Goal: Transaction & Acquisition: Purchase product/service

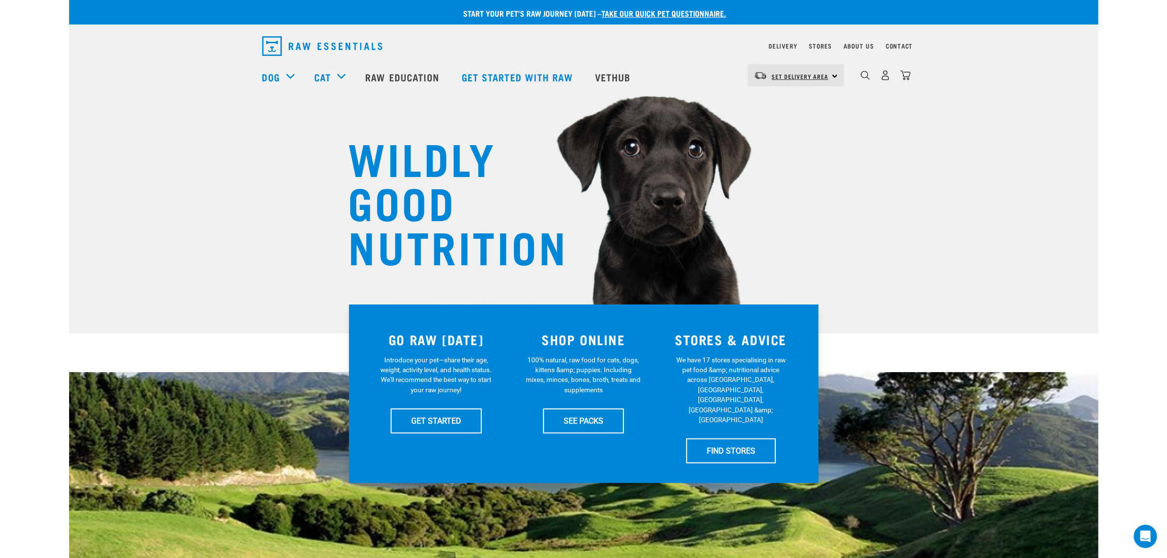
click at [819, 76] on span "Set Delivery Area" at bounding box center [800, 76] width 57 height 3
click at [793, 106] on link "[GEOGRAPHIC_DATA]" at bounding box center [795, 103] width 94 height 22
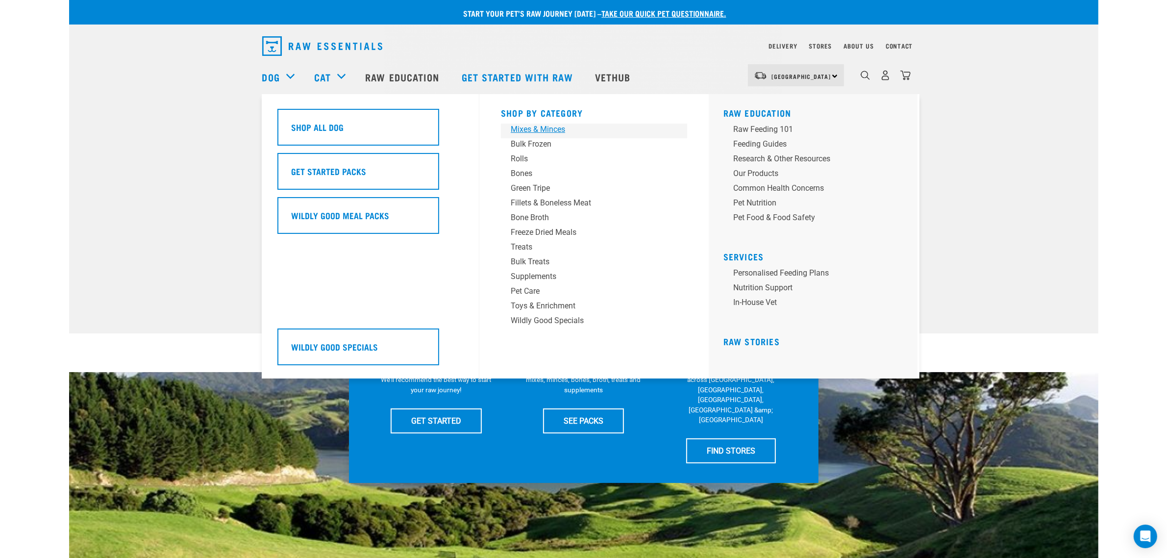
click at [528, 130] on div "Mixes & Minces" at bounding box center [587, 130] width 153 height 12
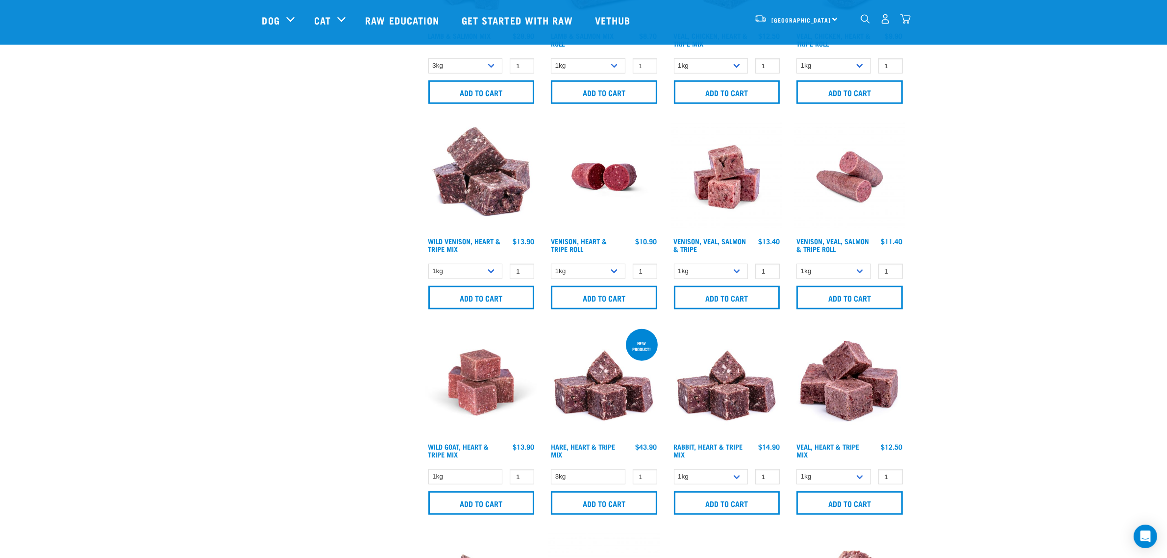
scroll to position [1042, 0]
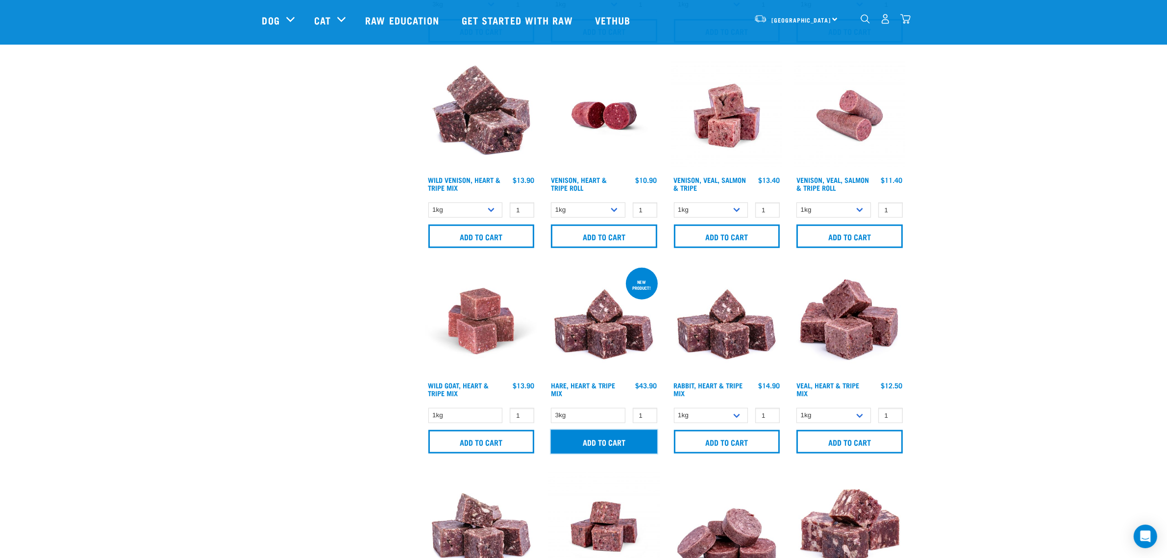
click at [608, 436] on input "Add to cart" at bounding box center [604, 442] width 106 height 24
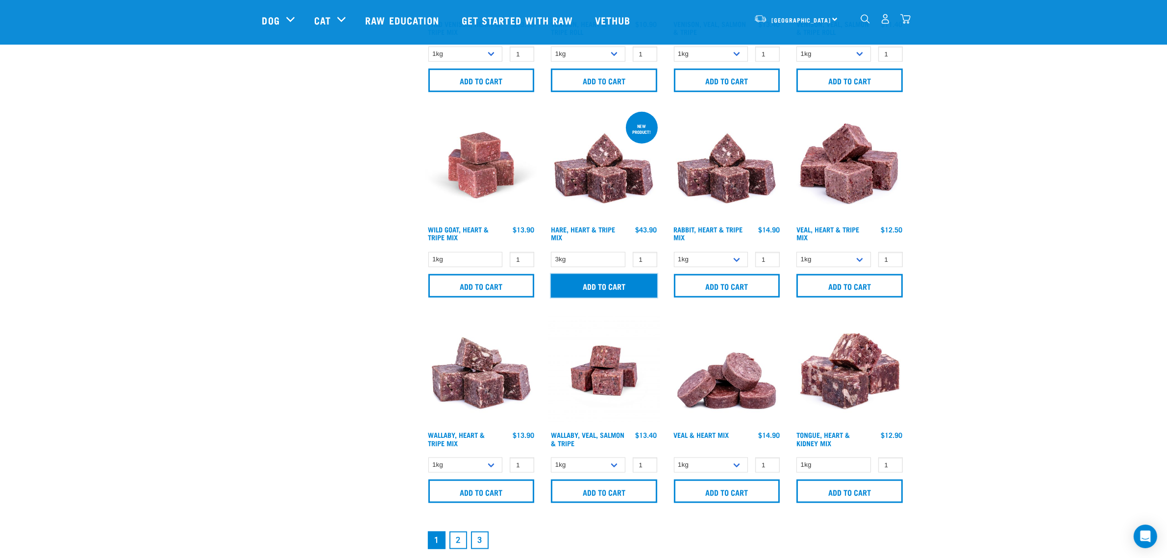
scroll to position [1225, 0]
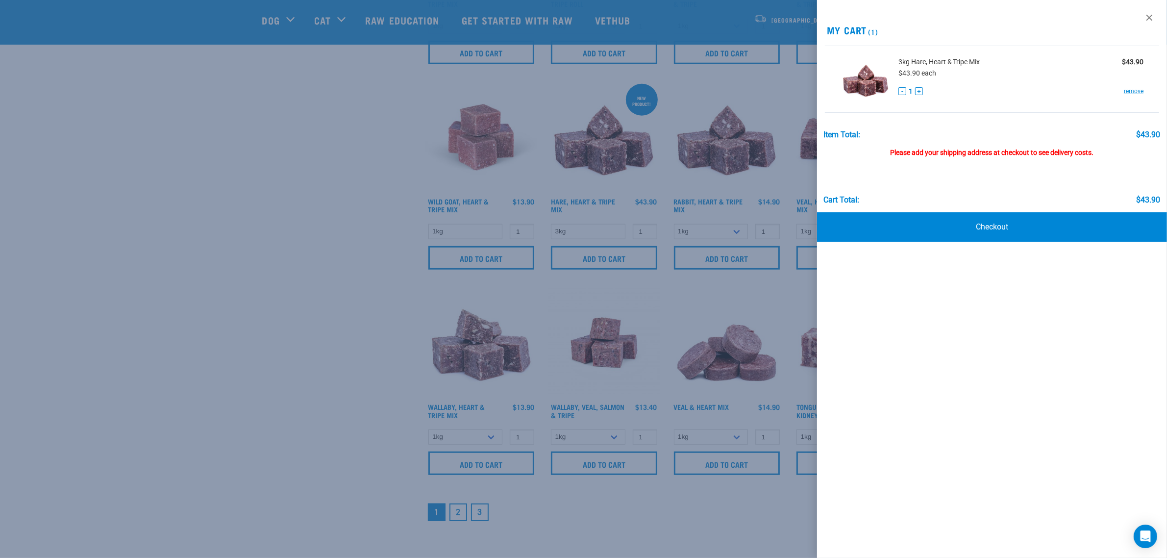
click at [243, 429] on div at bounding box center [583, 279] width 1167 height 558
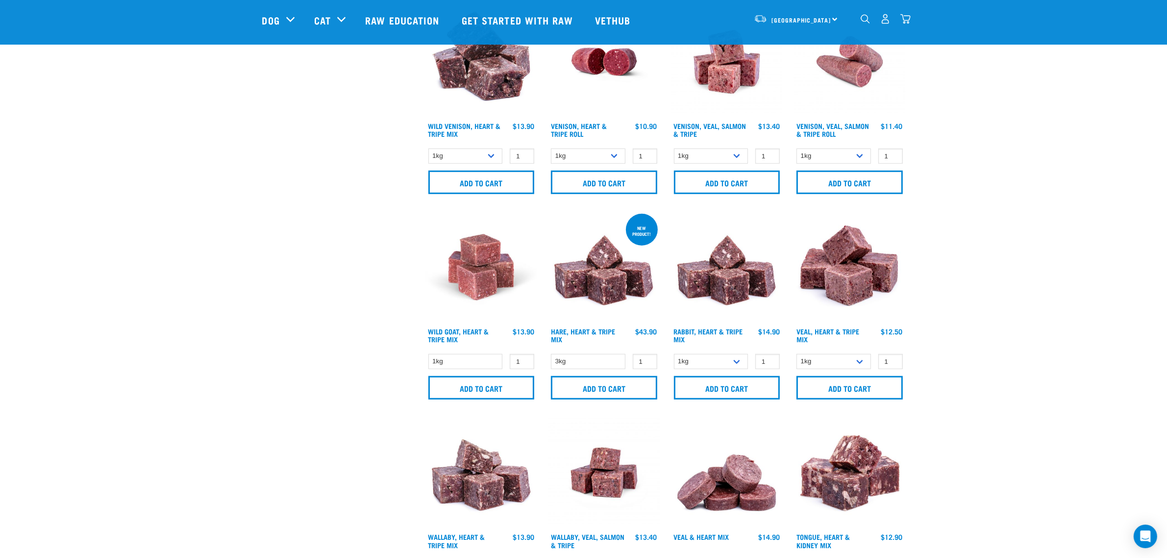
scroll to position [1042, 0]
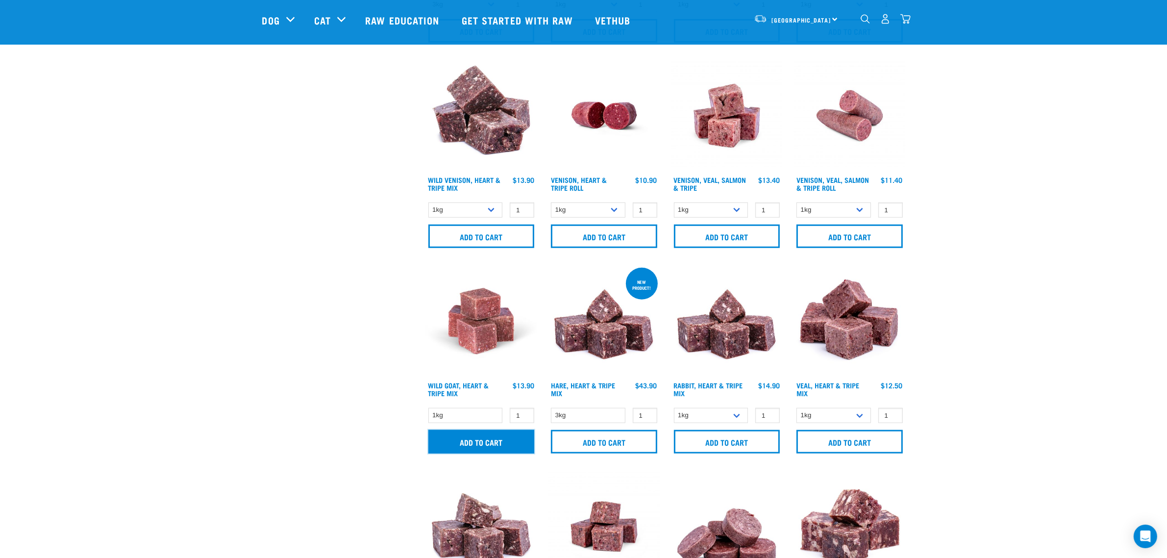
click at [452, 435] on input "Add to cart" at bounding box center [481, 442] width 106 height 24
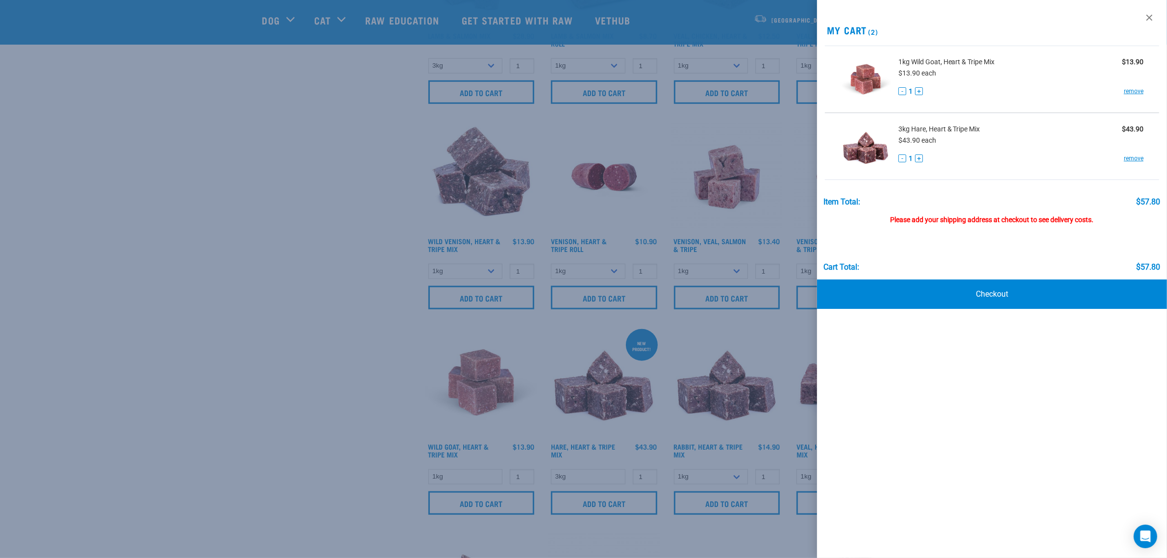
click at [273, 168] on div at bounding box center [583, 279] width 1167 height 558
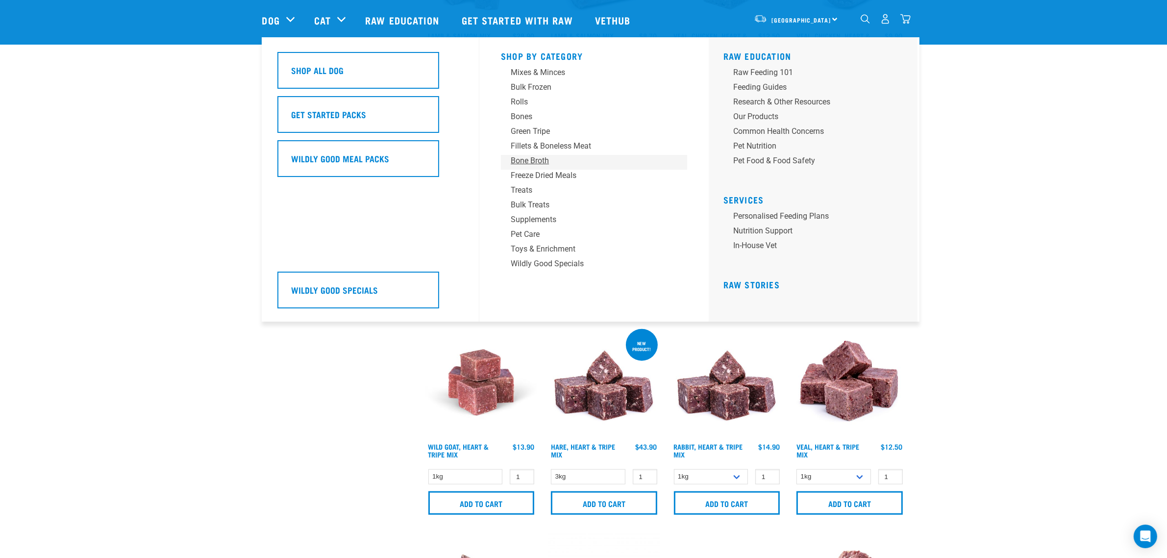
click at [538, 158] on div "Bone Broth" at bounding box center [587, 161] width 153 height 12
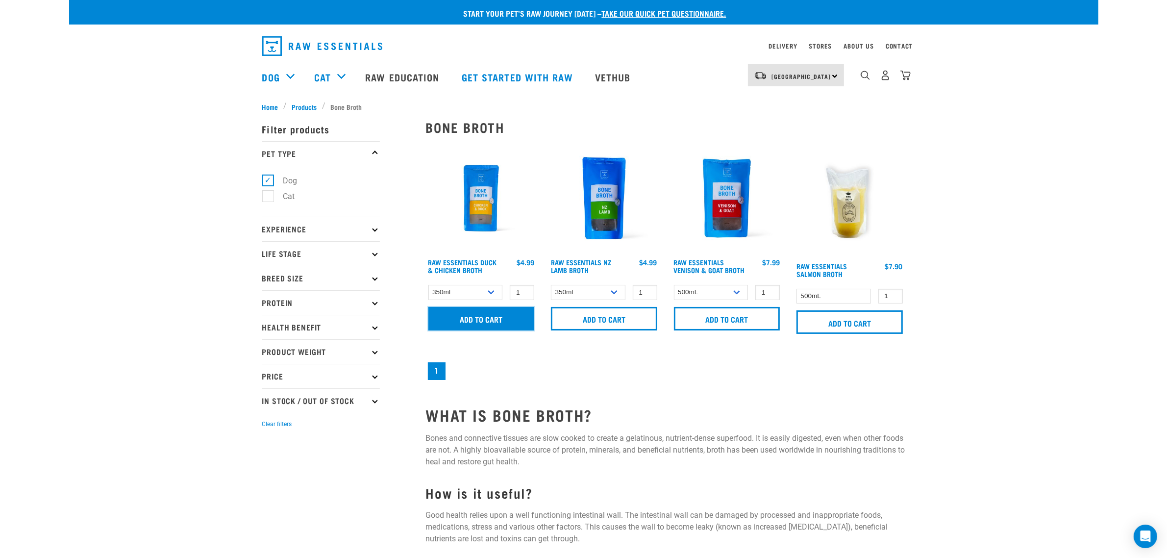
click at [461, 322] on input "Add to cart" at bounding box center [481, 319] width 106 height 24
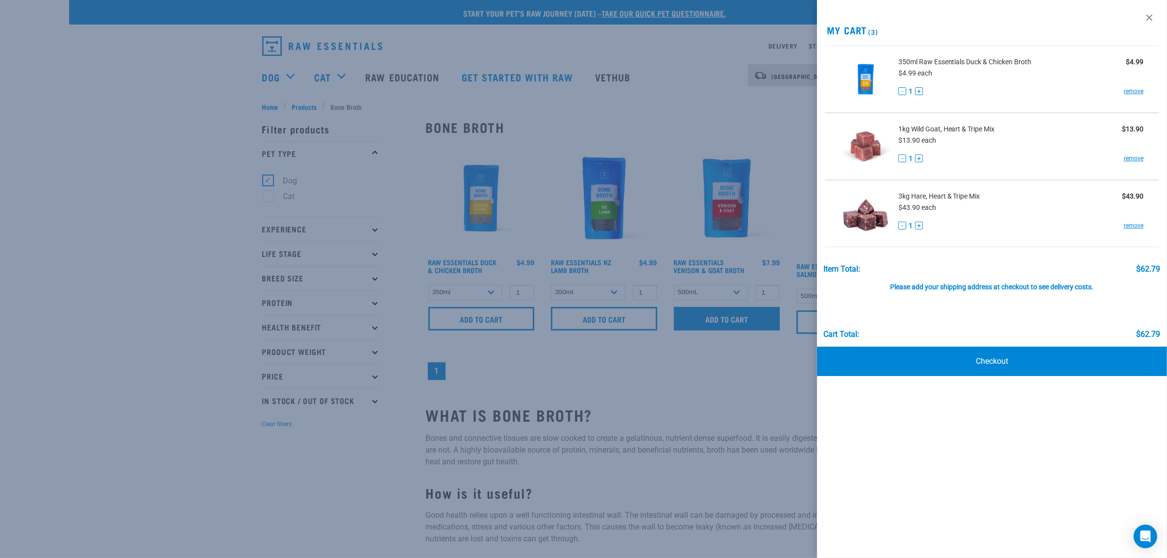
click at [709, 318] on div at bounding box center [583, 279] width 1167 height 558
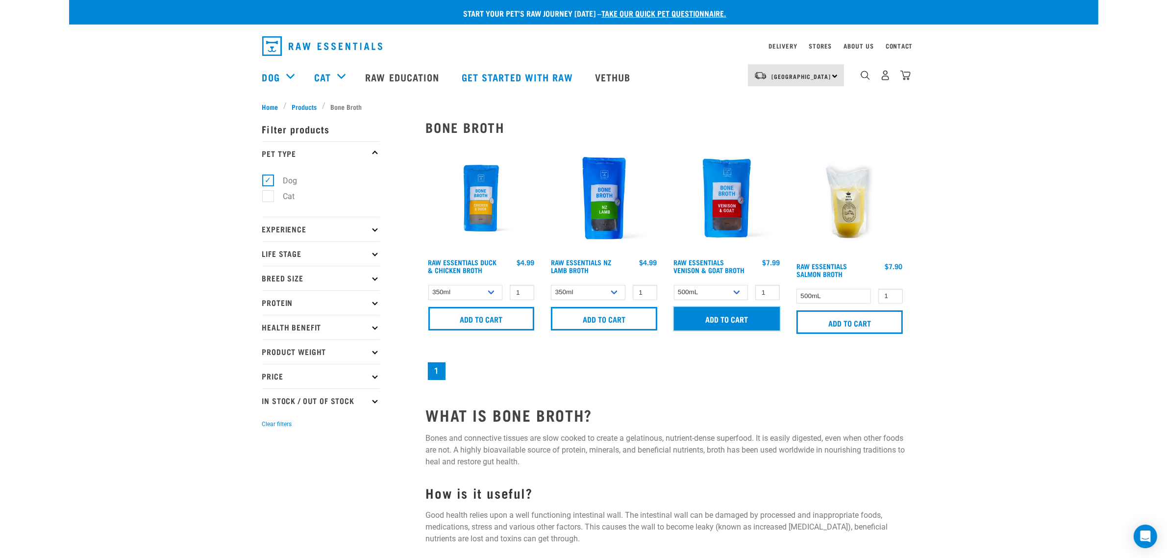
click at [709, 318] on input "Add to cart" at bounding box center [727, 319] width 106 height 24
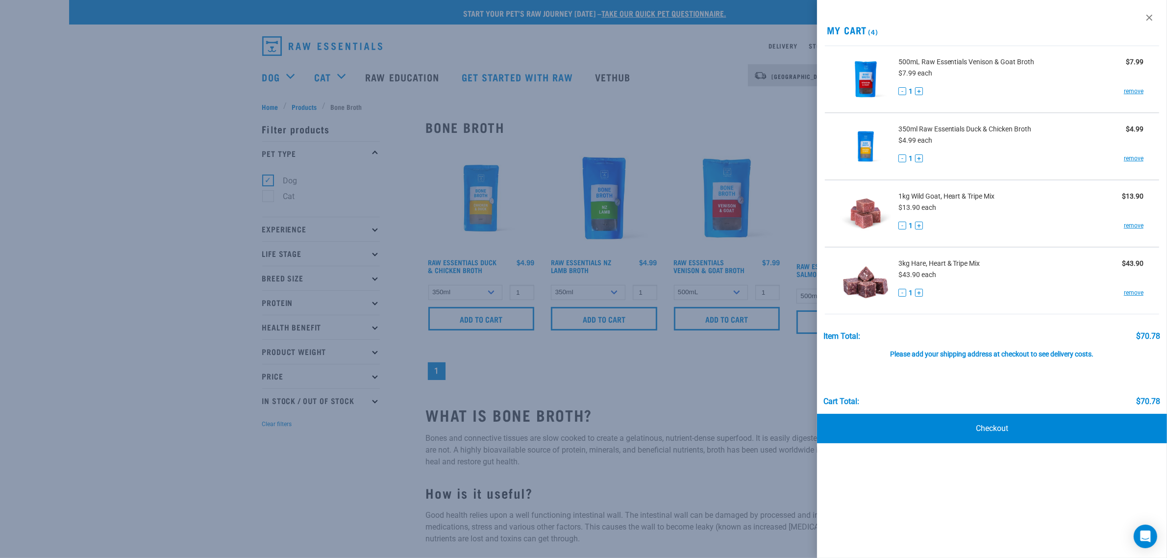
click at [742, 478] on div at bounding box center [583, 279] width 1167 height 558
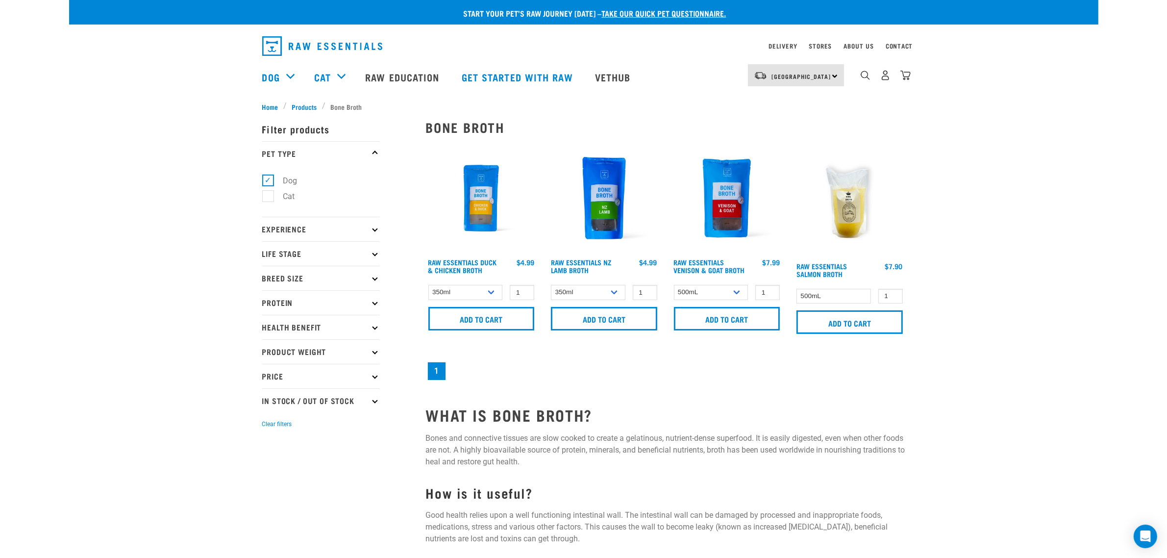
click at [908, 71] on div "4" at bounding box center [905, 75] width 10 height 10
click at [900, 84] on div "4" at bounding box center [885, 75] width 50 height 22
click at [900, 80] on img "dropdown navigation" at bounding box center [905, 75] width 10 height 10
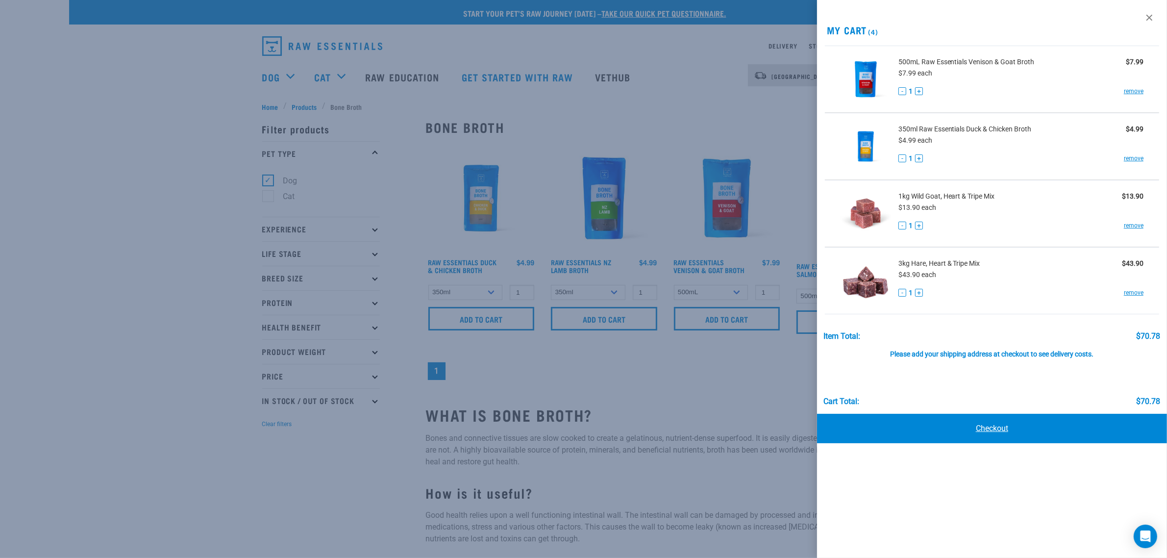
click at [913, 427] on link "Checkout" at bounding box center [992, 428] width 350 height 29
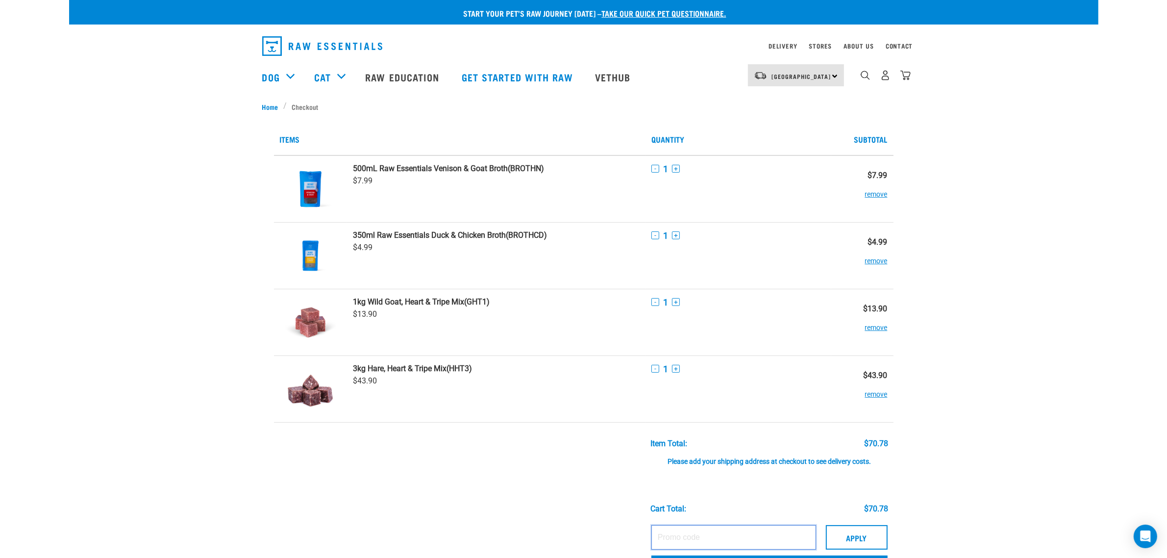
click at [692, 538] on input "text" at bounding box center [733, 537] width 165 height 25
paste input "SKINHEALTH15"
type input "SKINHEALTH15"
click at [853, 530] on button "Apply" at bounding box center [857, 537] width 62 height 25
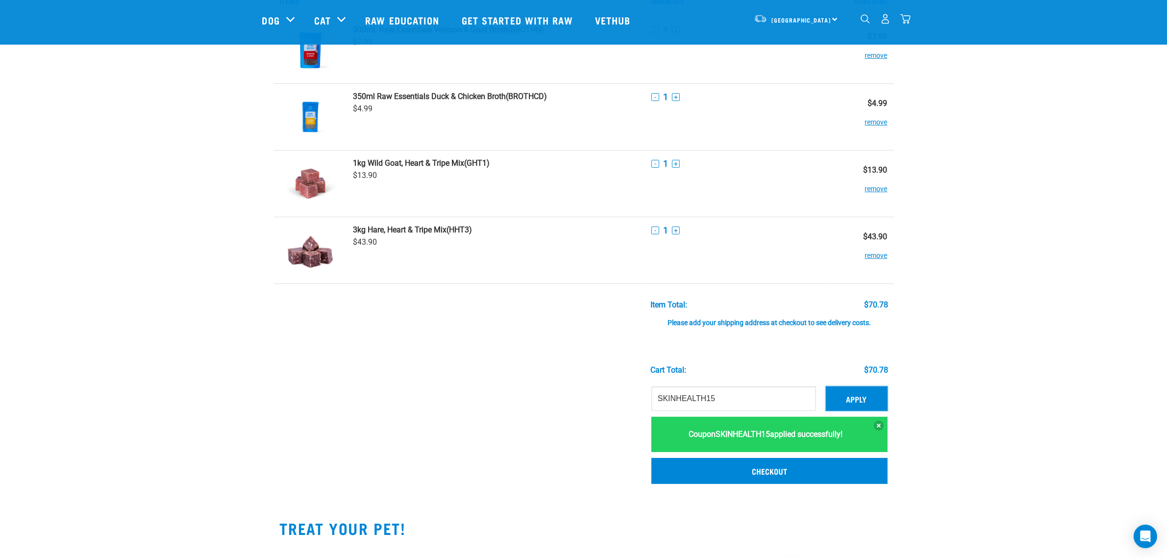
scroll to position [123, 0]
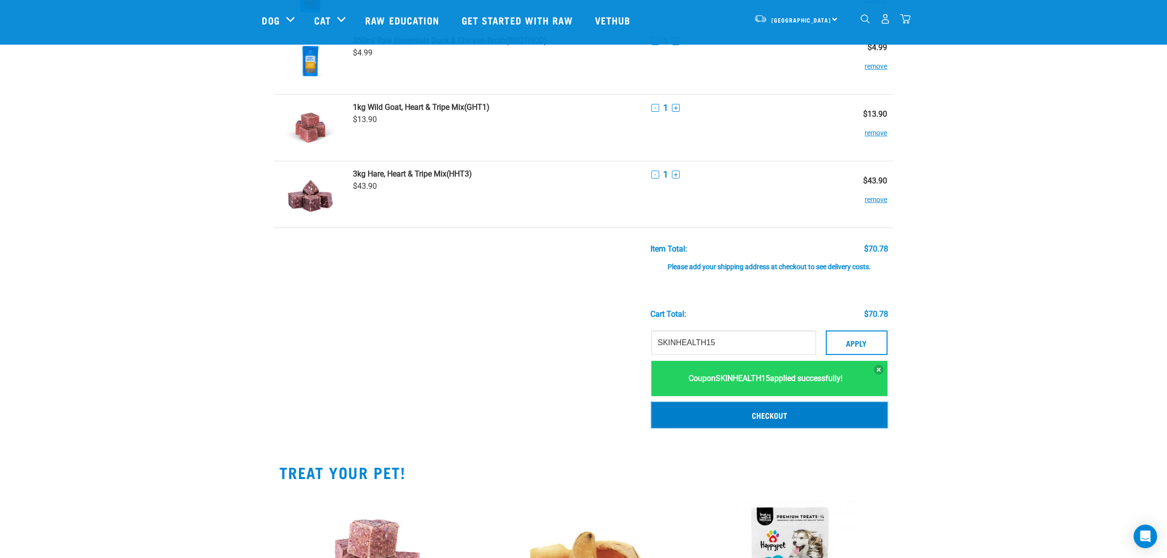
click at [773, 417] on link "Checkout" at bounding box center [769, 414] width 236 height 25
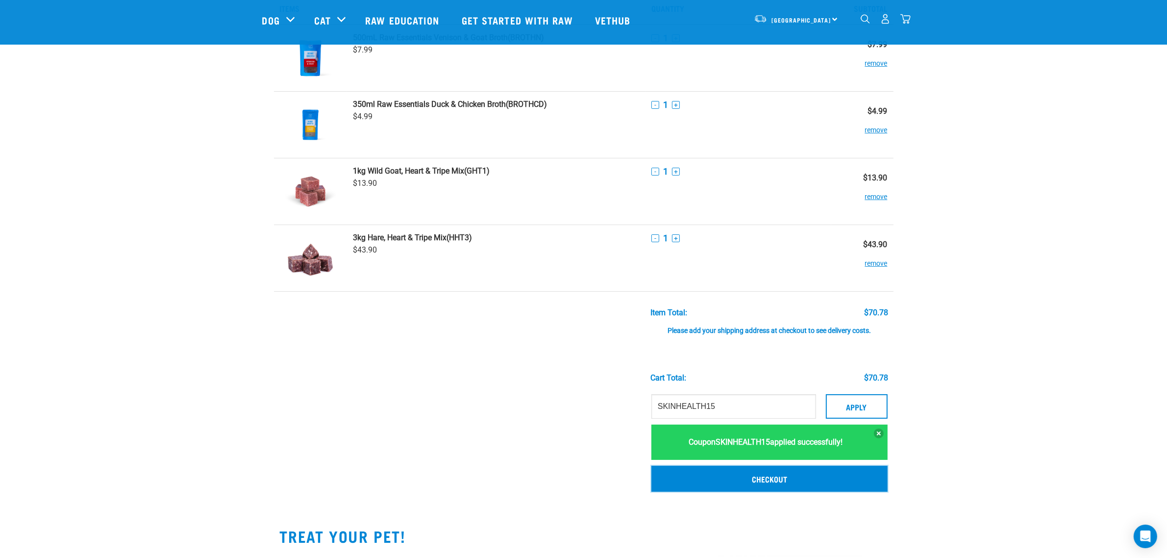
scroll to position [0, 0]
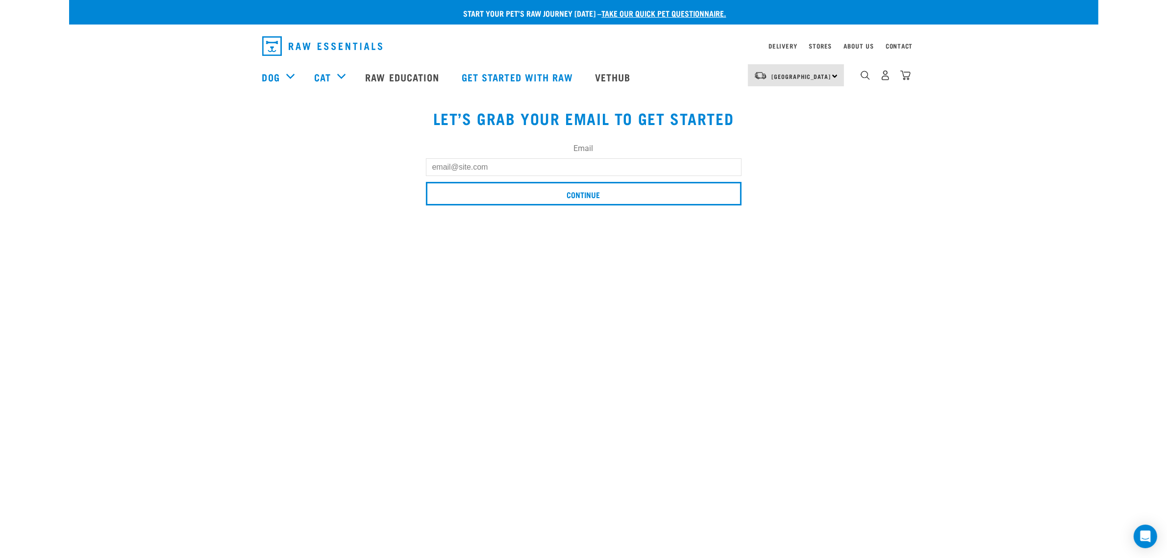
click at [484, 168] on input "Email" at bounding box center [584, 167] width 316 height 18
type input "lidiakuznetsova5@gmail.com"
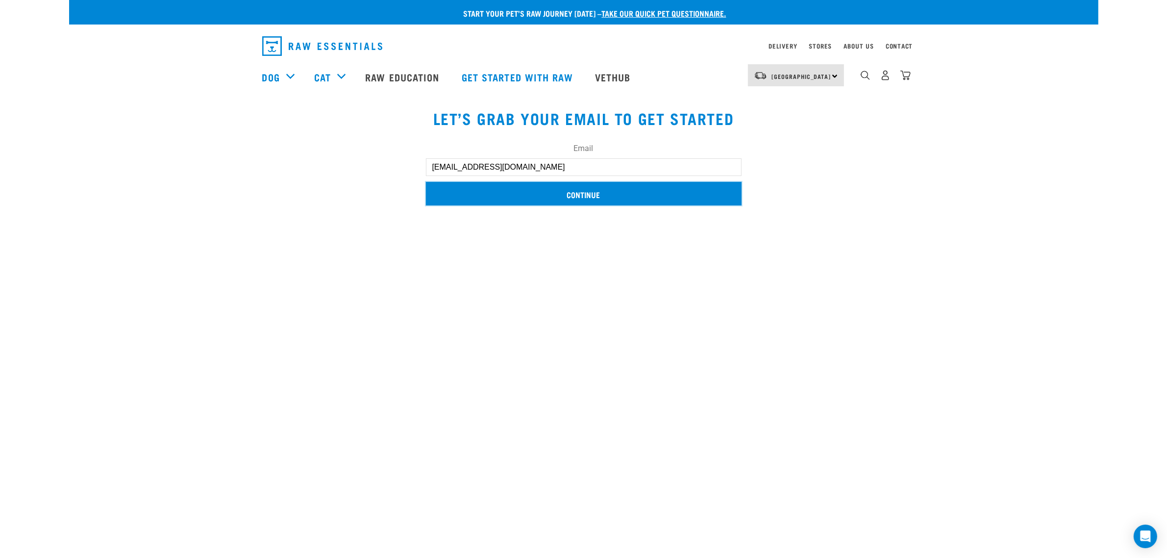
click at [537, 199] on input "Continue" at bounding box center [584, 194] width 316 height 24
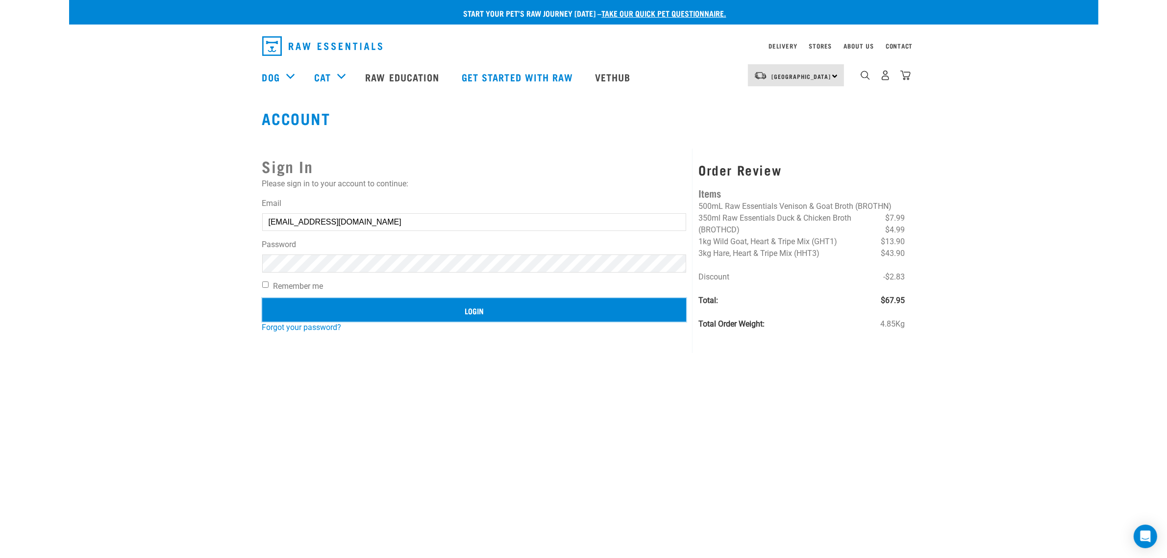
click at [447, 307] on input "Login" at bounding box center [474, 310] width 424 height 24
